Goal: Task Accomplishment & Management: Manage account settings

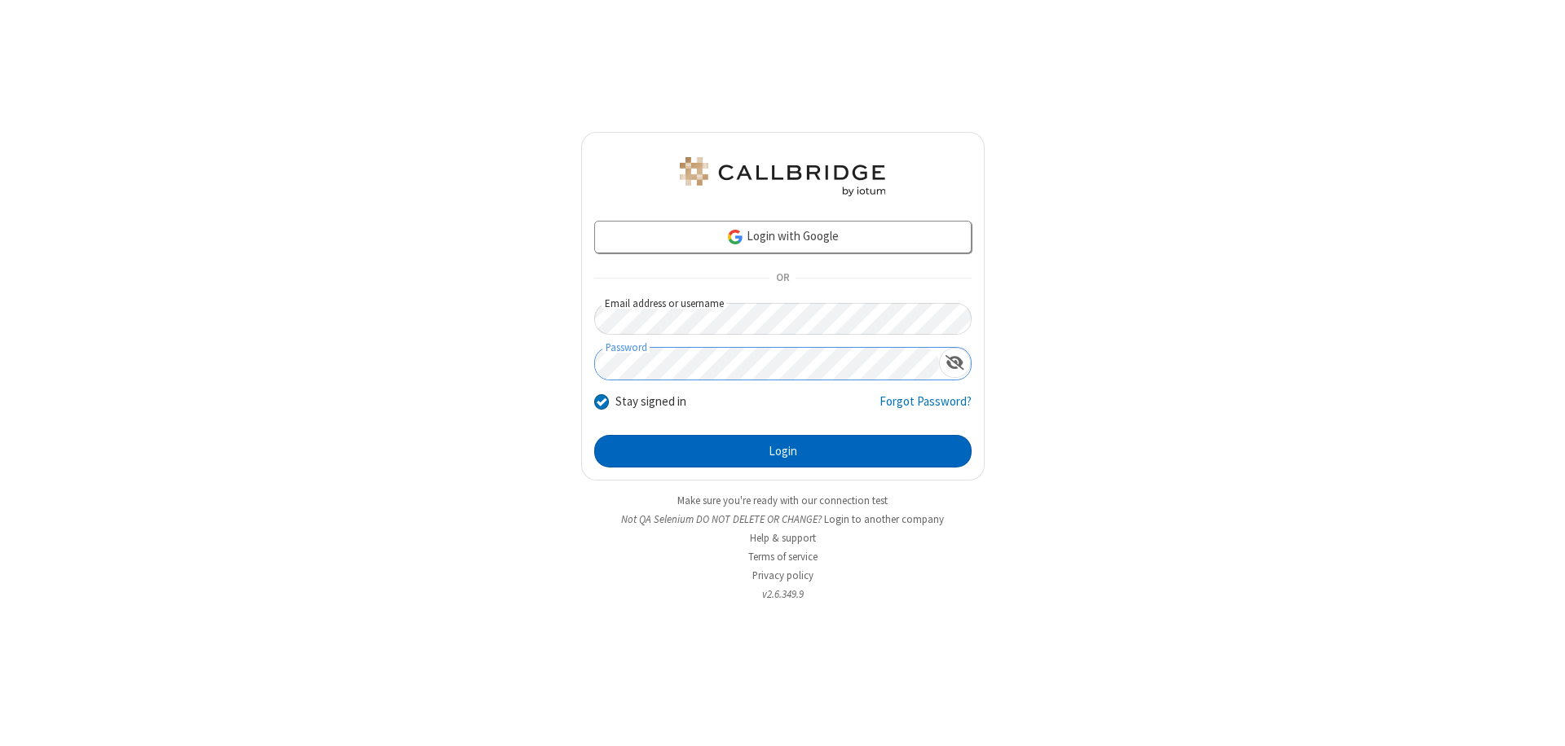
click at [782, 451] on button "Login" at bounding box center [782, 451] width 377 height 33
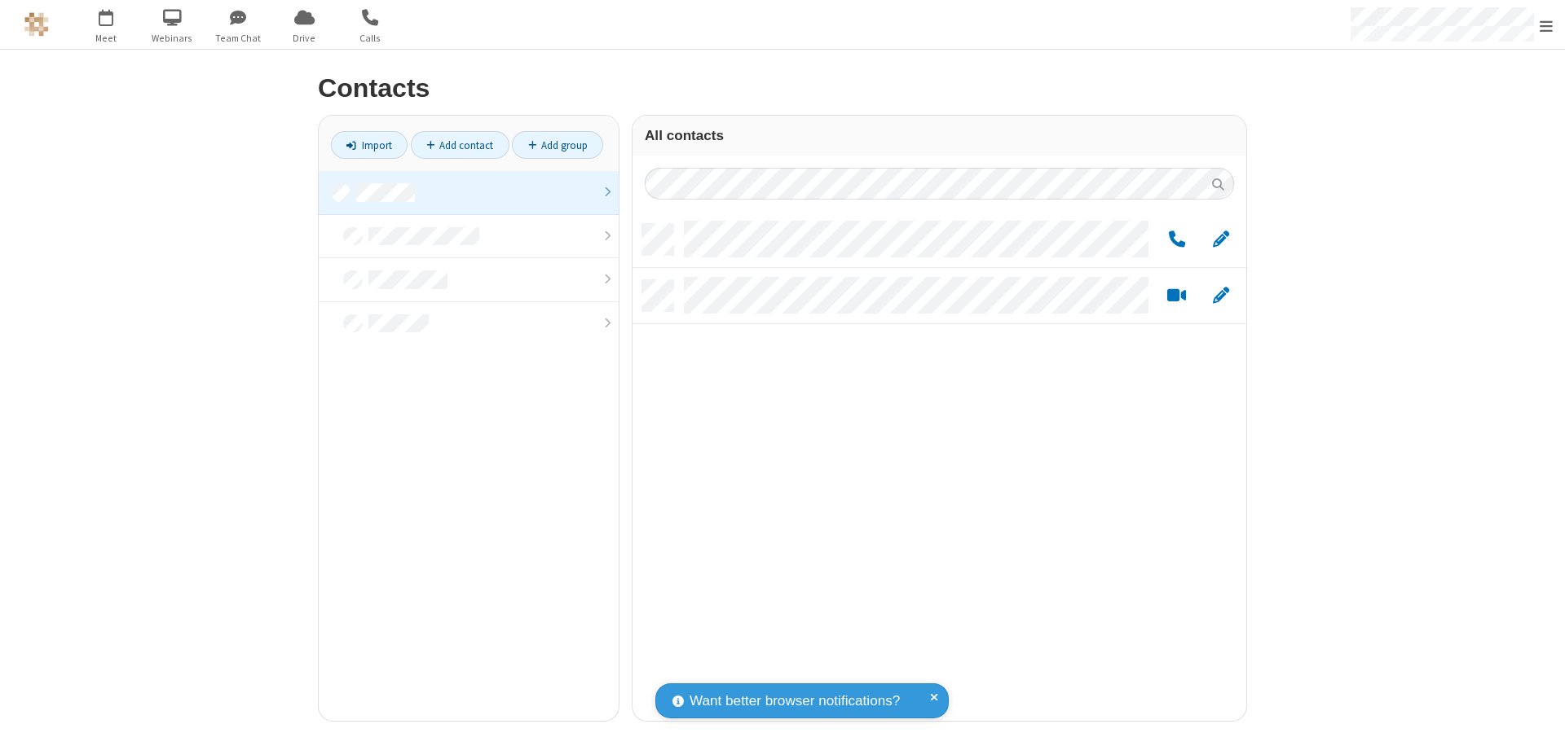
click at [469, 192] on link at bounding box center [469, 193] width 300 height 44
click at [1221, 239] on span "Edit" at bounding box center [1221, 240] width 16 height 20
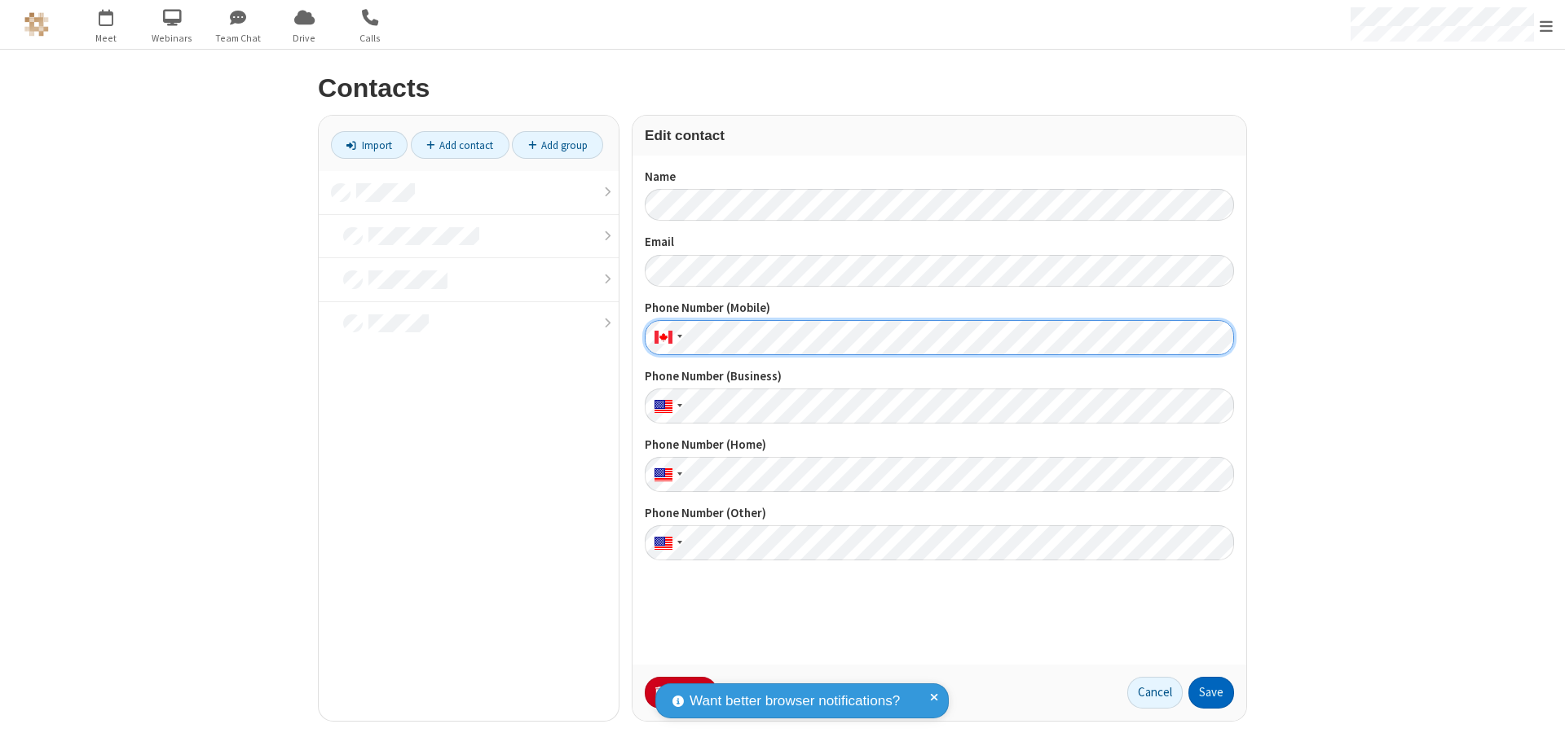
click at [1211, 693] on button "Save" at bounding box center [1211, 693] width 46 height 33
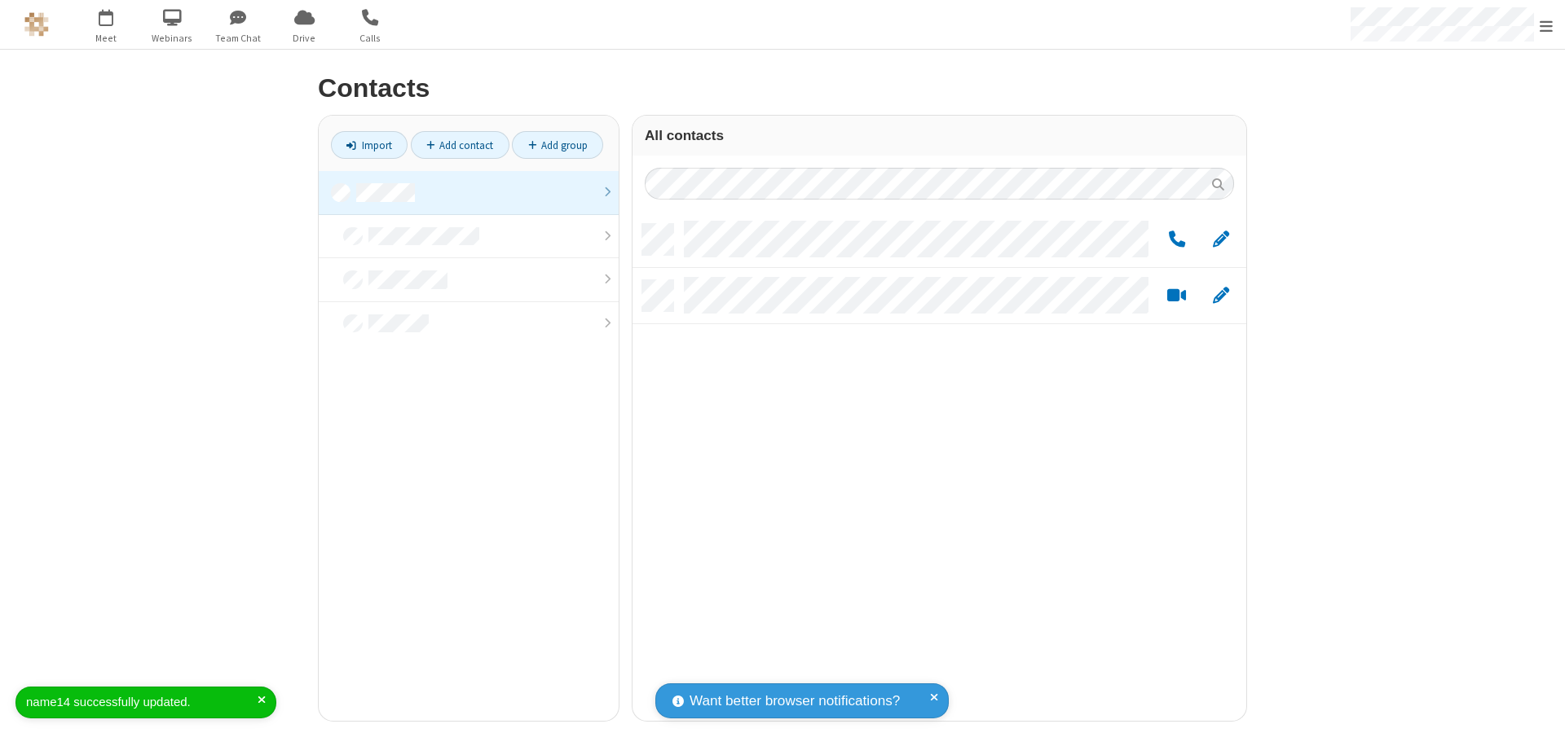
scroll to position [497, 601]
